Goal: Information Seeking & Learning: Learn about a topic

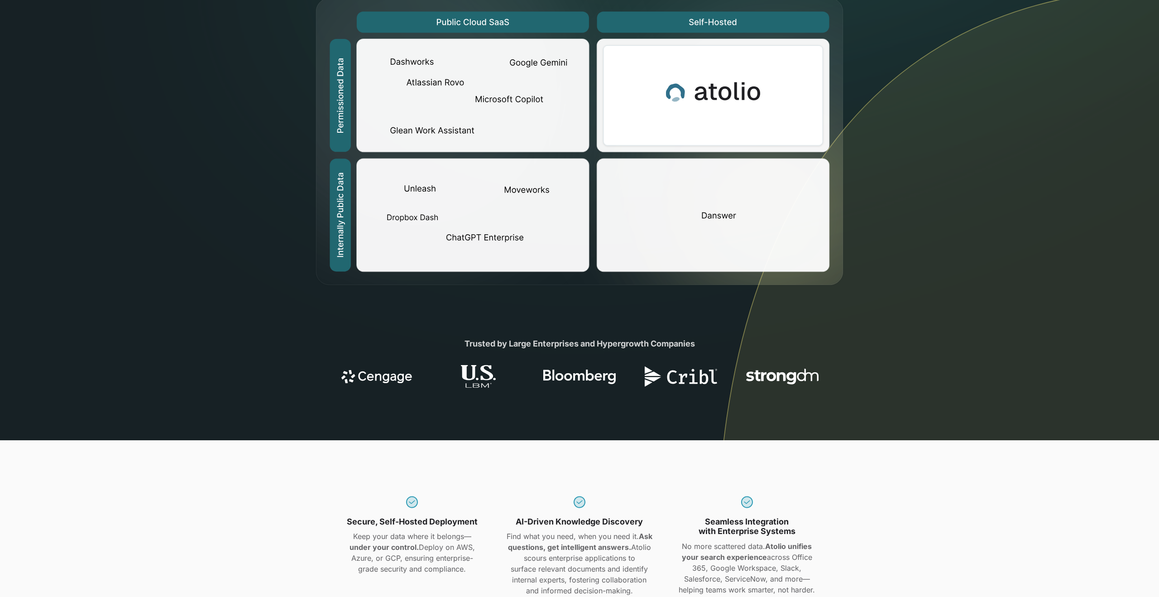
scroll to position [104, 0]
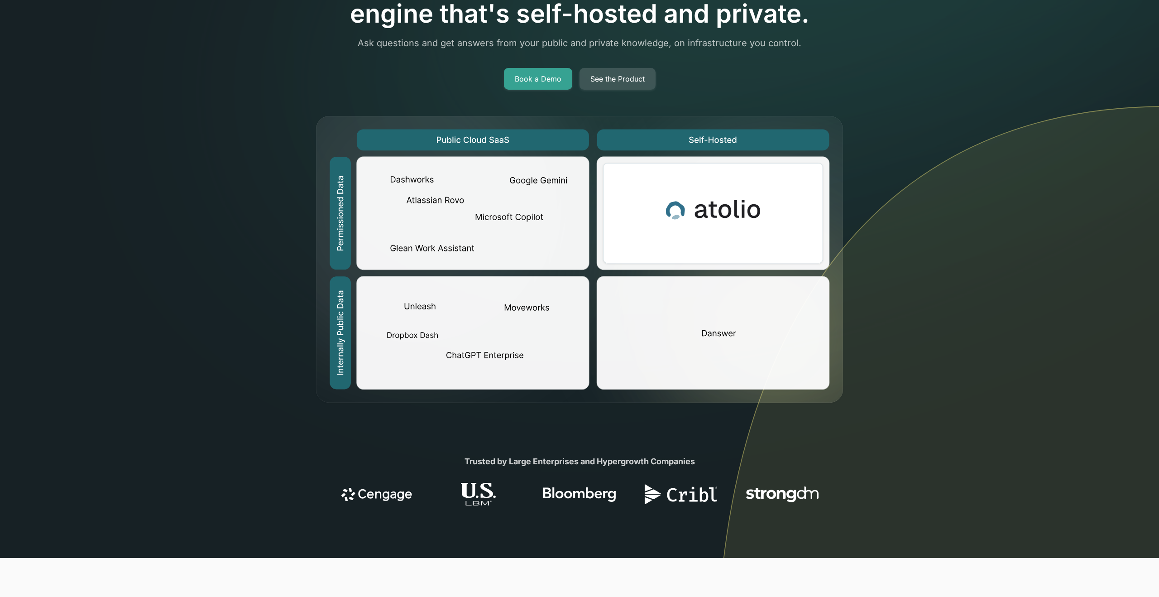
click at [629, 80] on link "See the Product" at bounding box center [618, 79] width 76 height 22
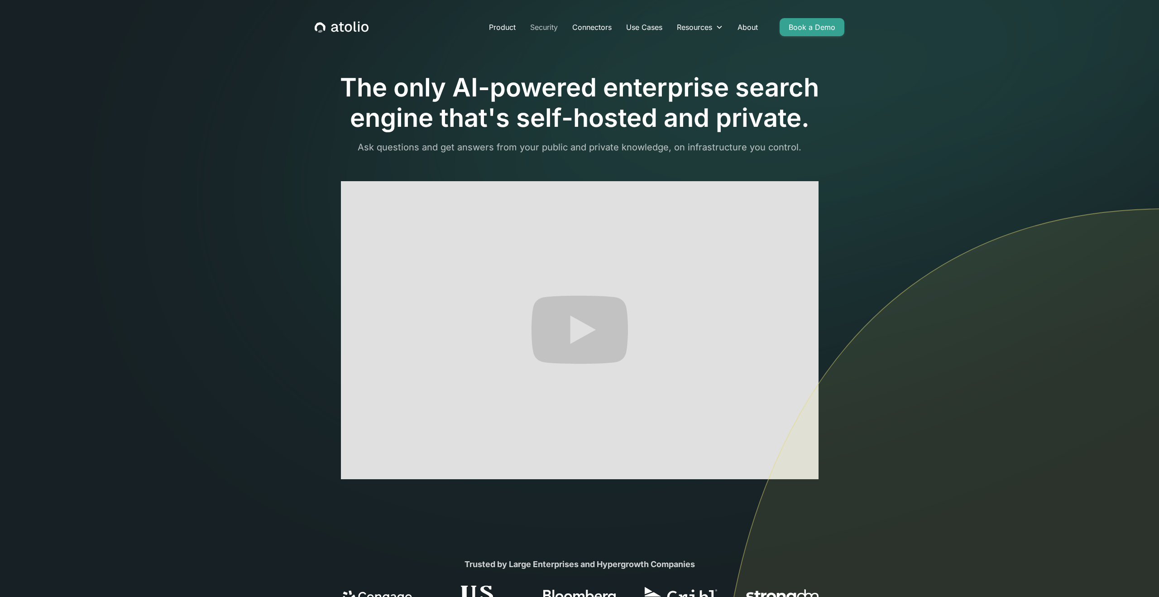
scroll to position [2, 0]
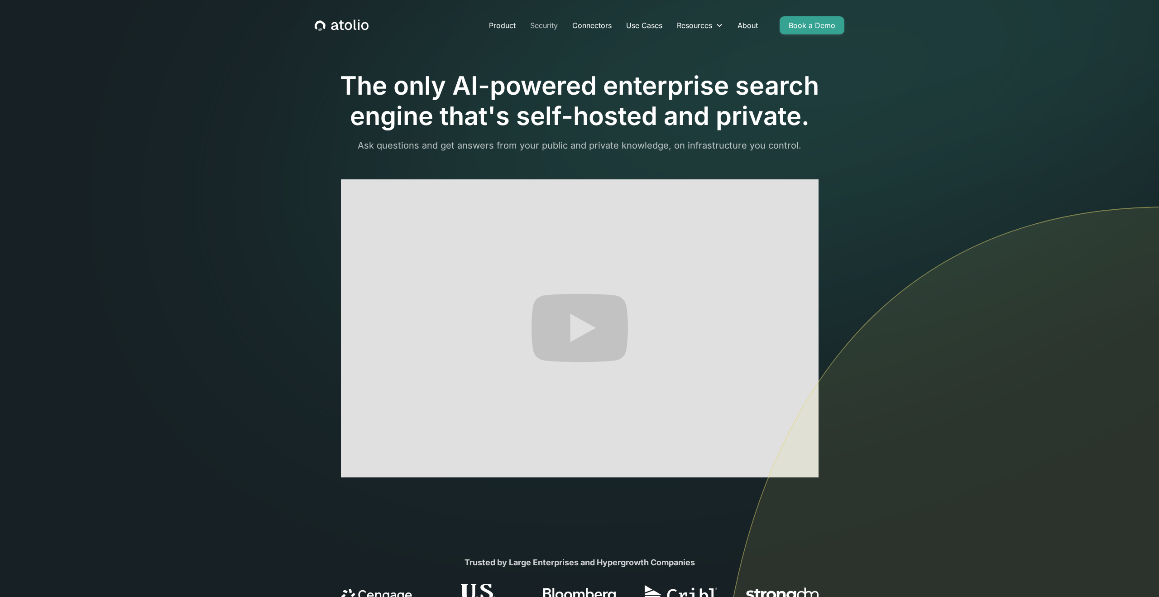
click at [546, 24] on link "Security" at bounding box center [544, 25] width 42 height 18
